Goal: Task Accomplishment & Management: Manage account settings

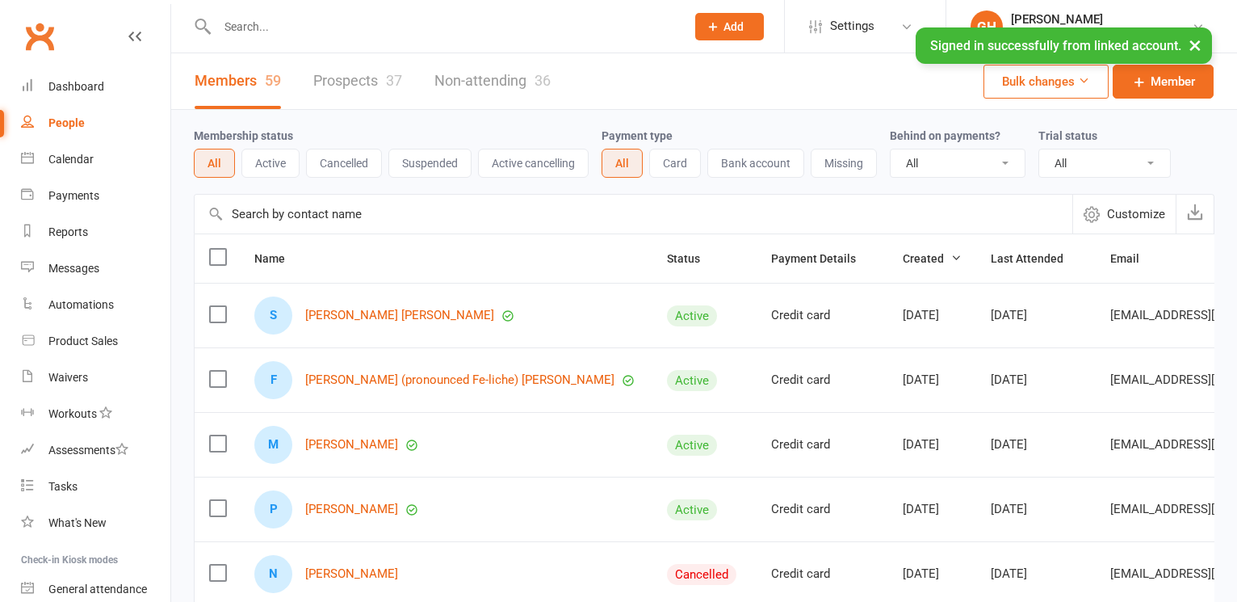
select select "100"
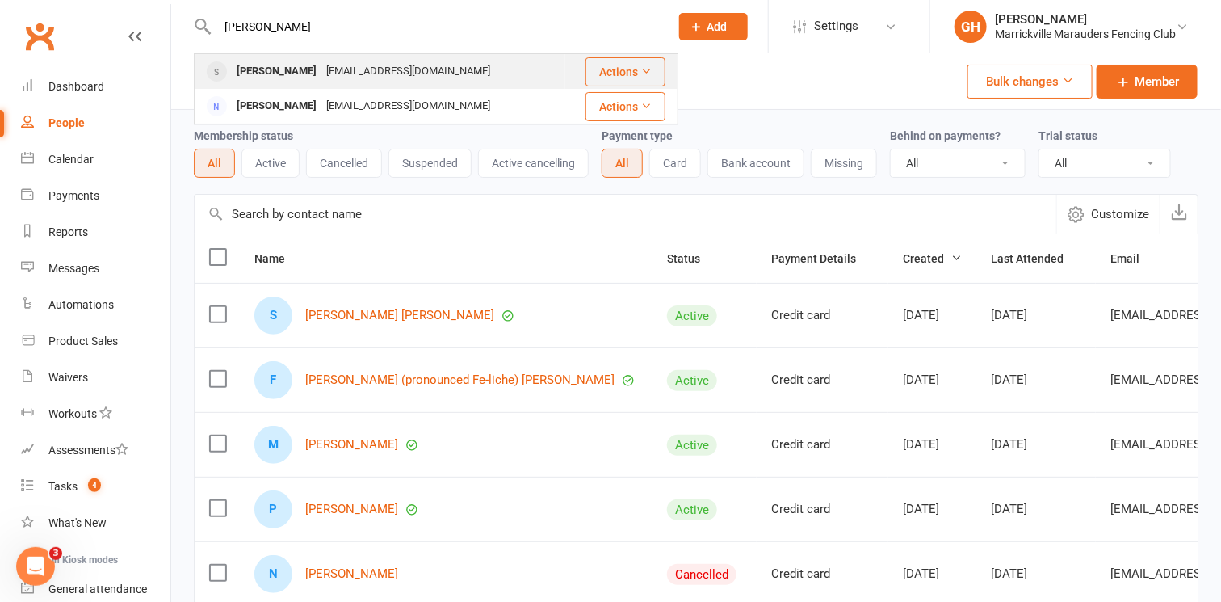
type input "[PERSON_NAME]"
click at [359, 78] on div "[EMAIL_ADDRESS][DOMAIN_NAME]" at bounding box center [408, 71] width 174 height 23
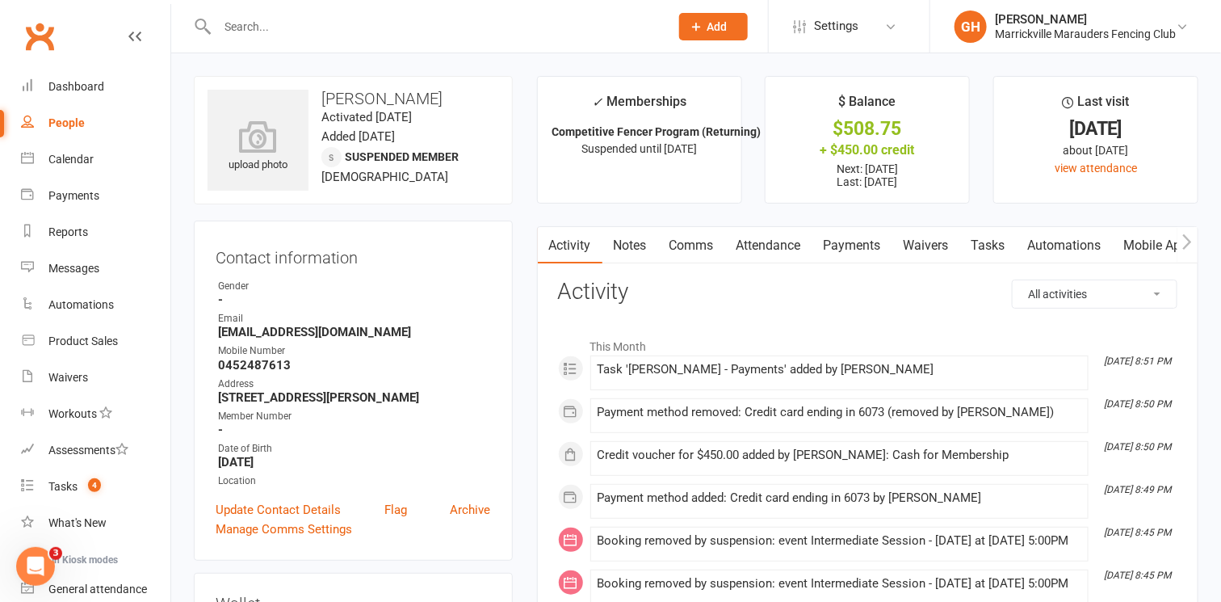
click at [849, 249] on link "Payments" at bounding box center [852, 245] width 80 height 37
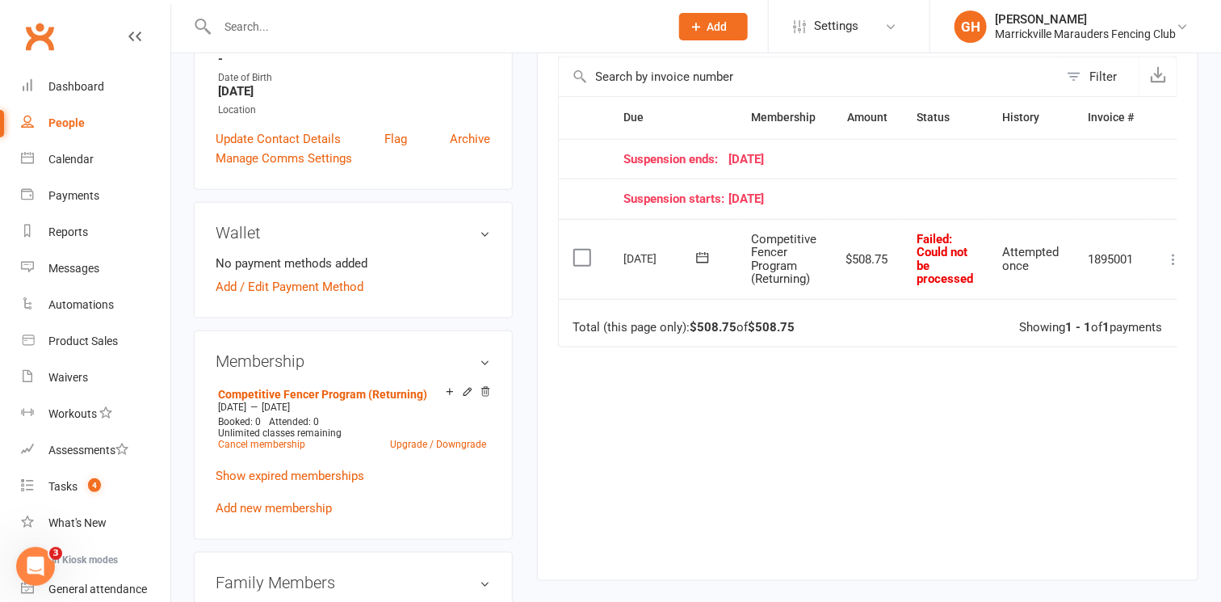
scroll to position [367, 0]
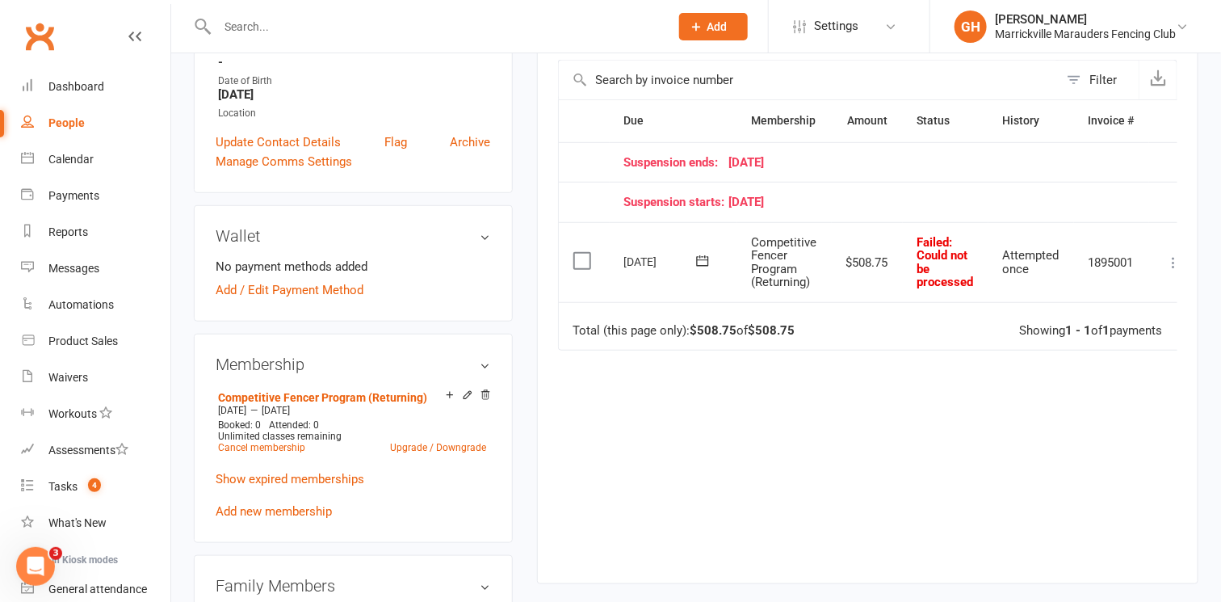
click at [1176, 254] on icon at bounding box center [1173, 262] width 16 height 16
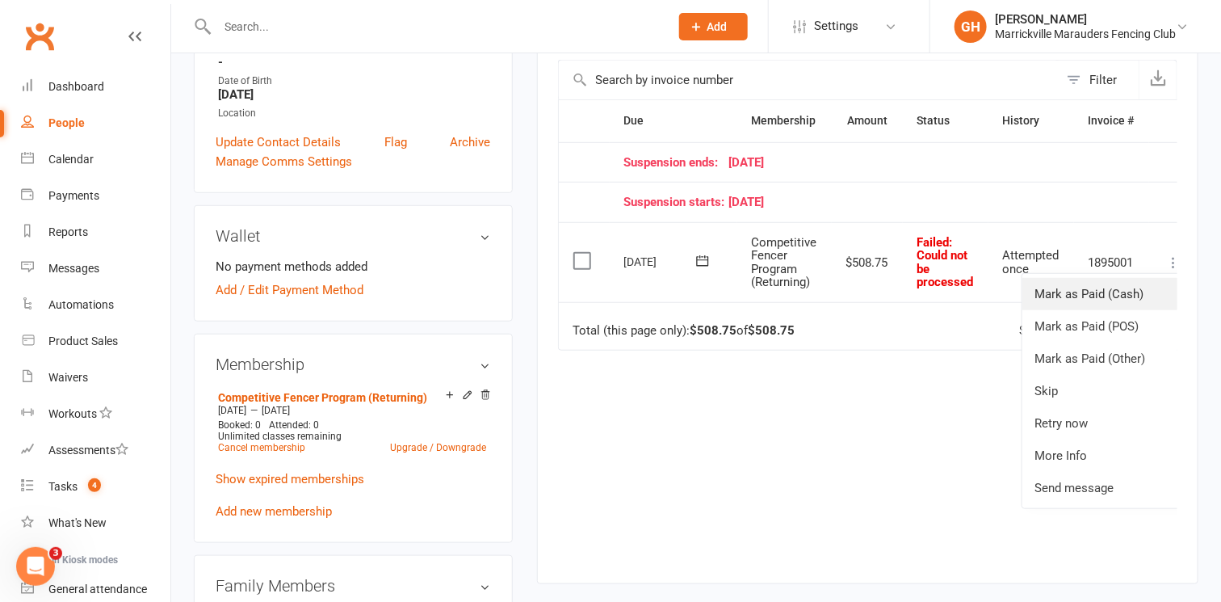
click at [1101, 297] on link "Mark as Paid (Cash)" at bounding box center [1102, 294] width 160 height 32
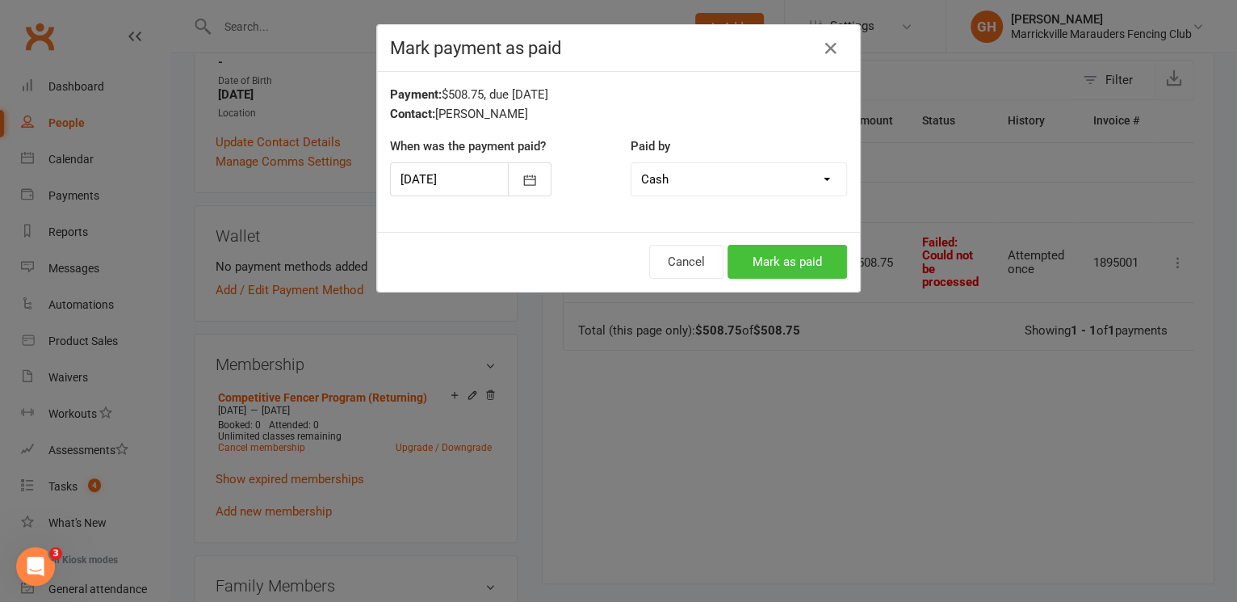
click at [777, 254] on button "Mark as paid" at bounding box center [786, 262] width 119 height 34
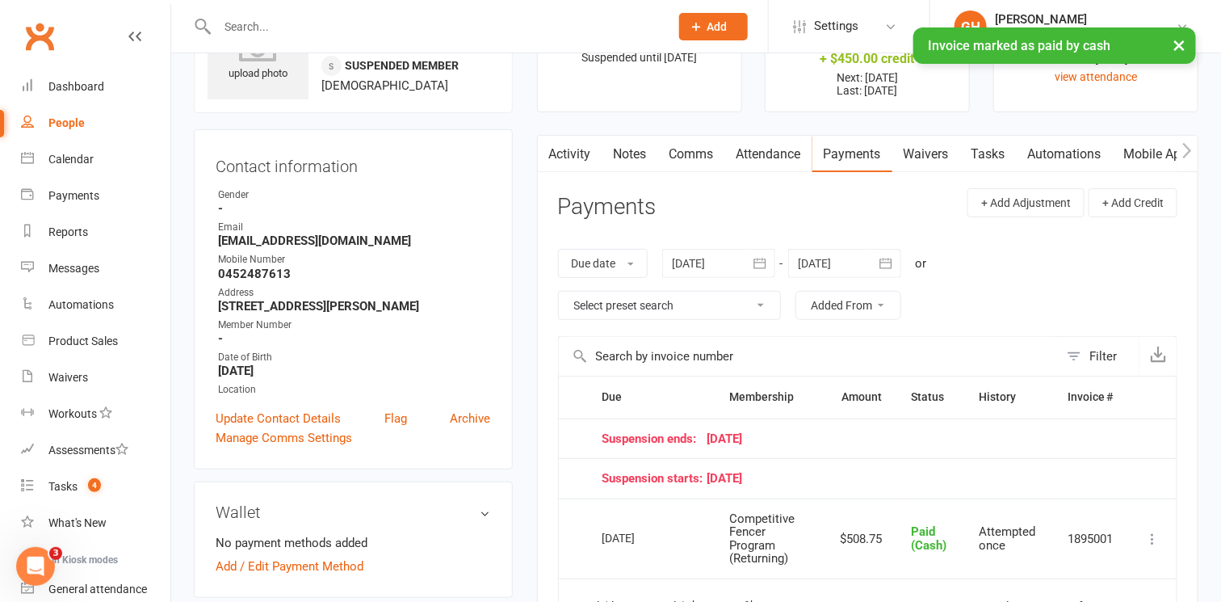
scroll to position [0, 111]
click at [1128, 140] on link "Credit balance" at bounding box center [1145, 154] width 104 height 37
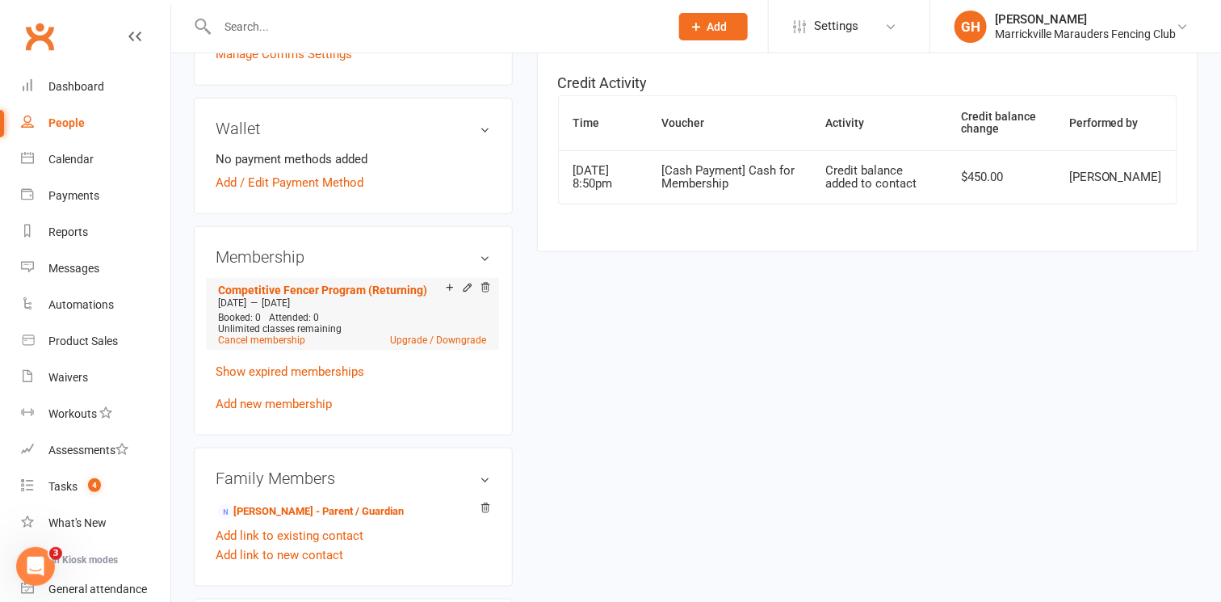
scroll to position [476, 0]
click at [320, 370] on link "Show expired memberships" at bounding box center [290, 370] width 149 height 15
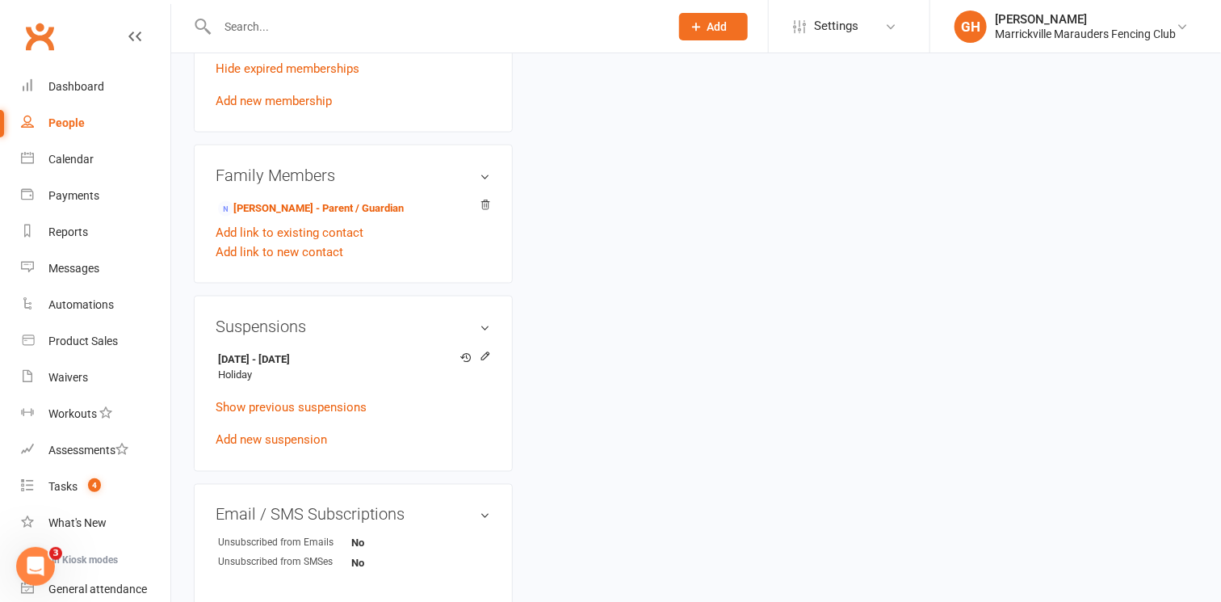
scroll to position [866, 0]
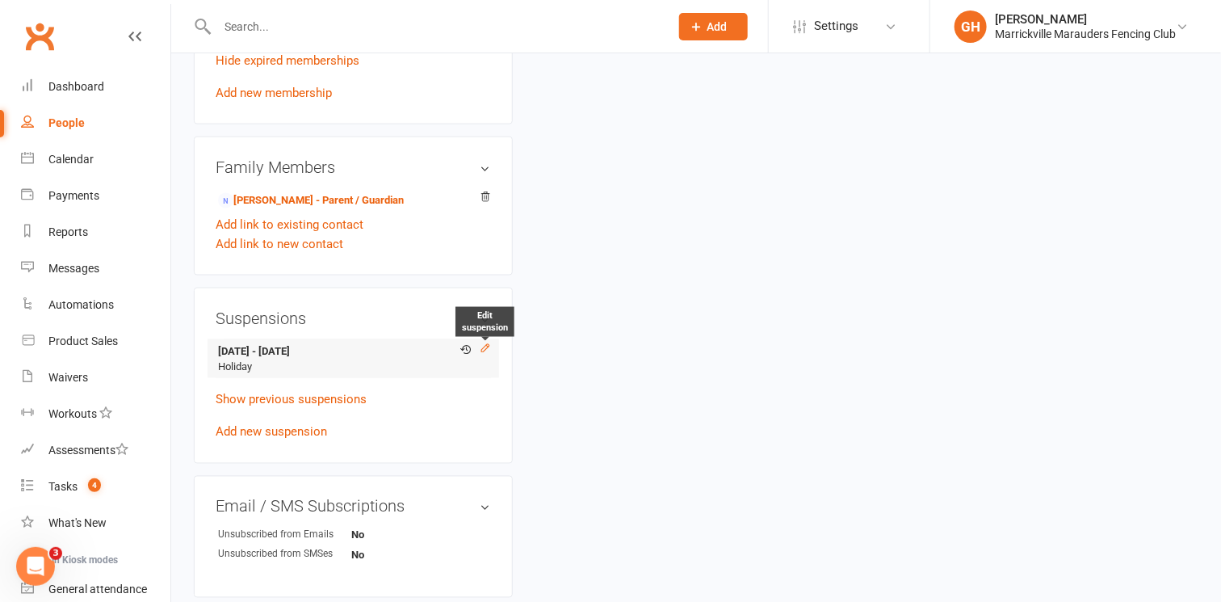
click at [484, 346] on icon at bounding box center [485, 347] width 11 height 11
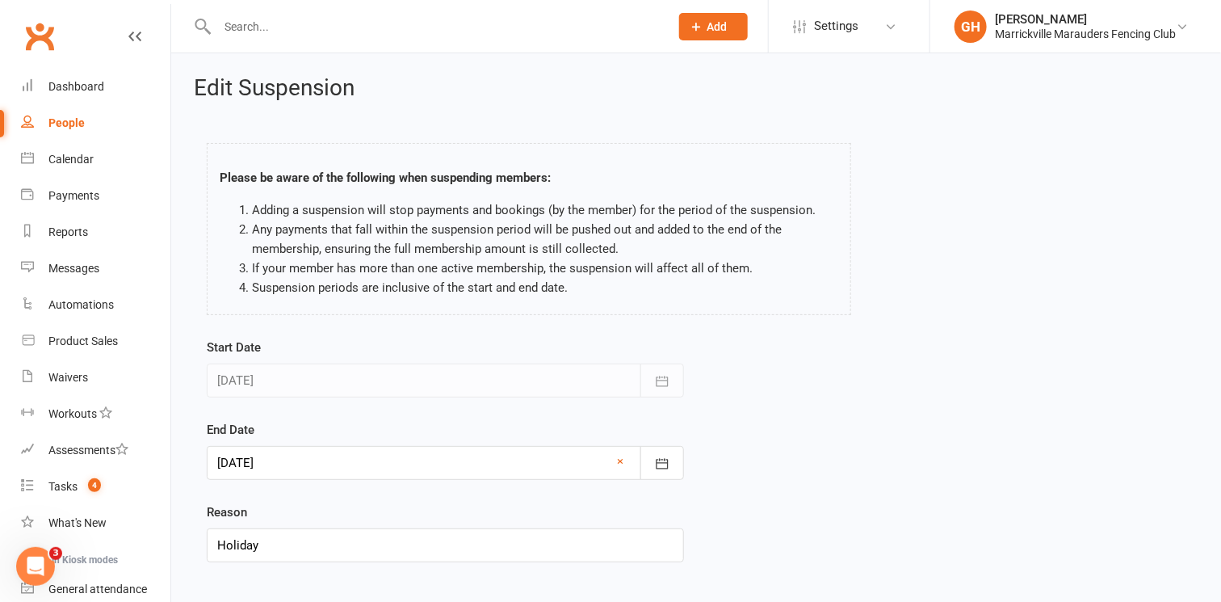
scroll to position [87, 0]
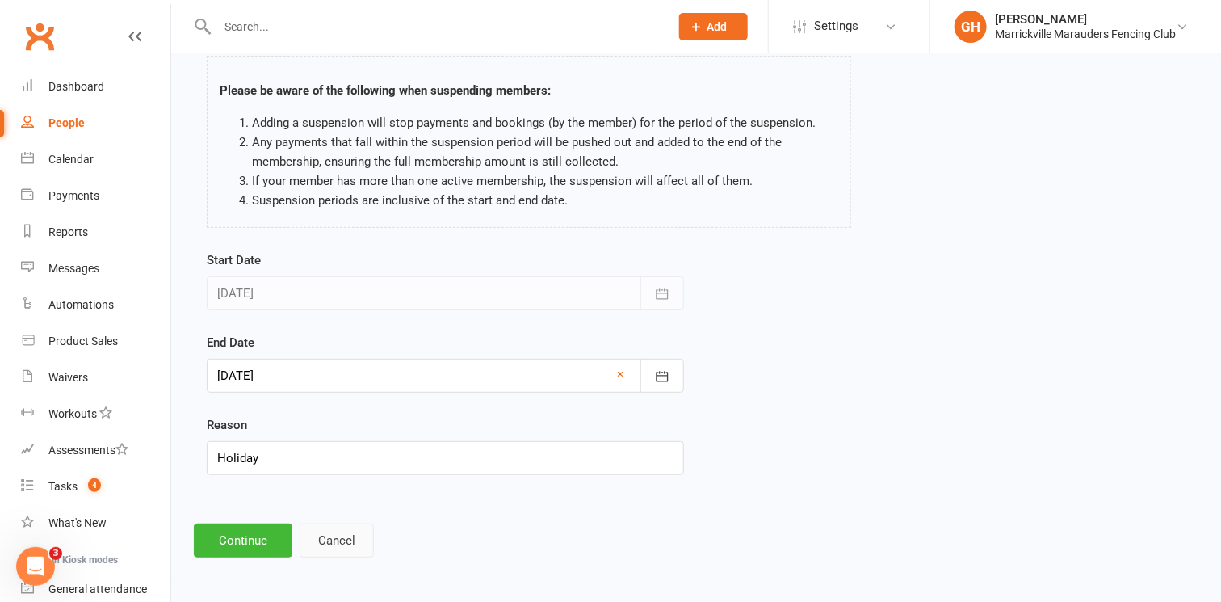
click at [319, 539] on button "Cancel" at bounding box center [337, 540] width 74 height 34
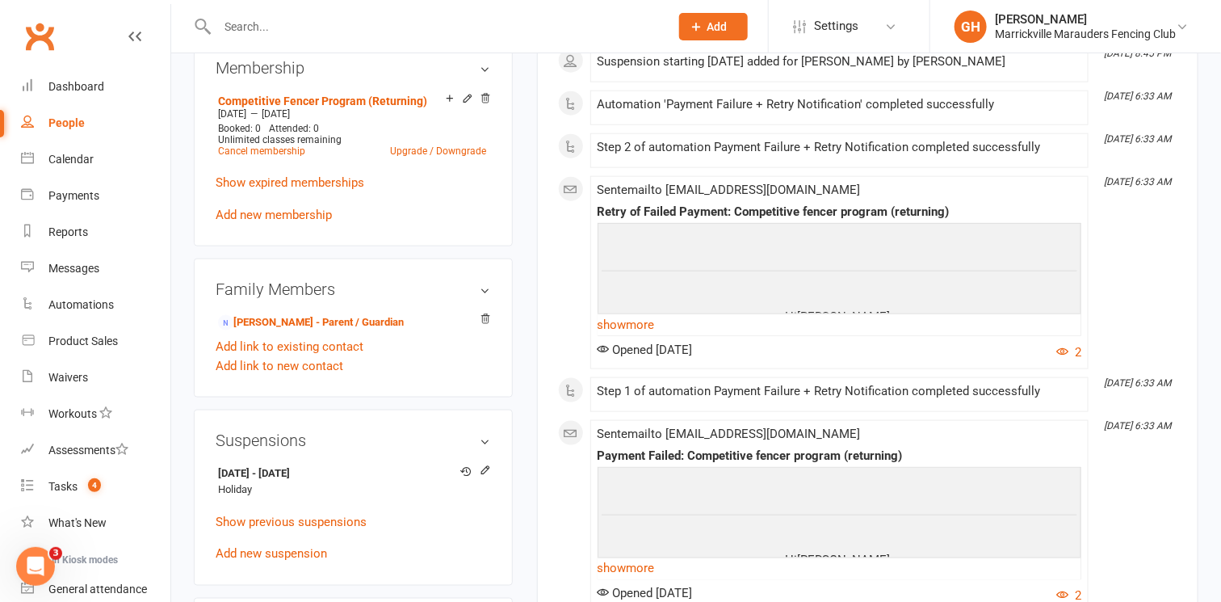
scroll to position [665, 0]
click at [489, 466] on icon at bounding box center [485, 468] width 11 height 11
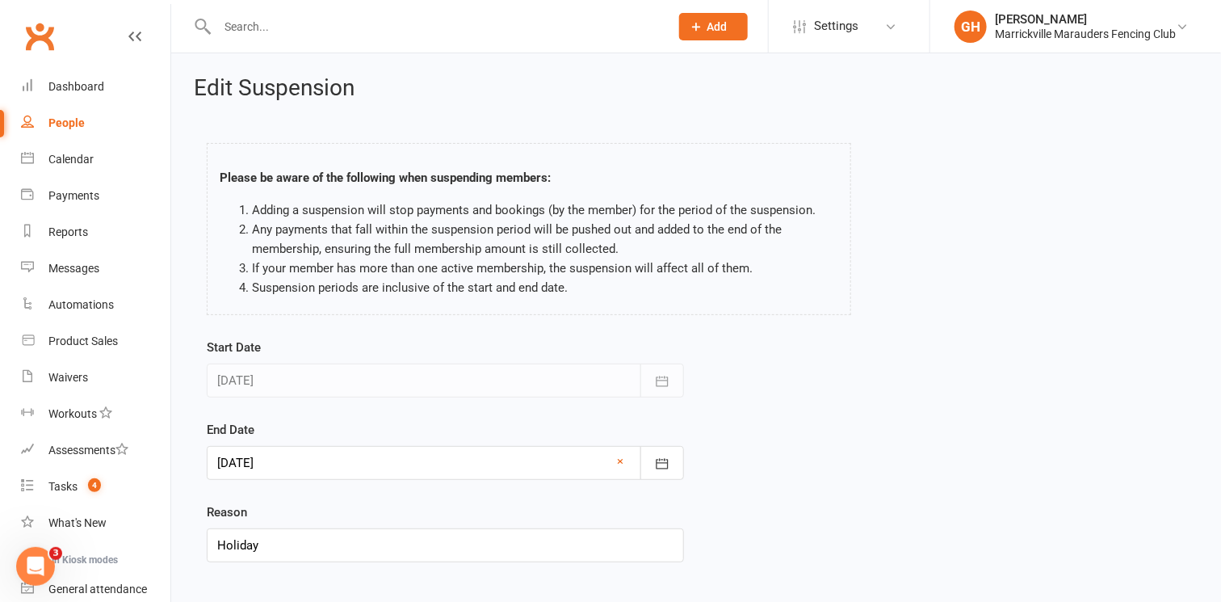
scroll to position [87, 0]
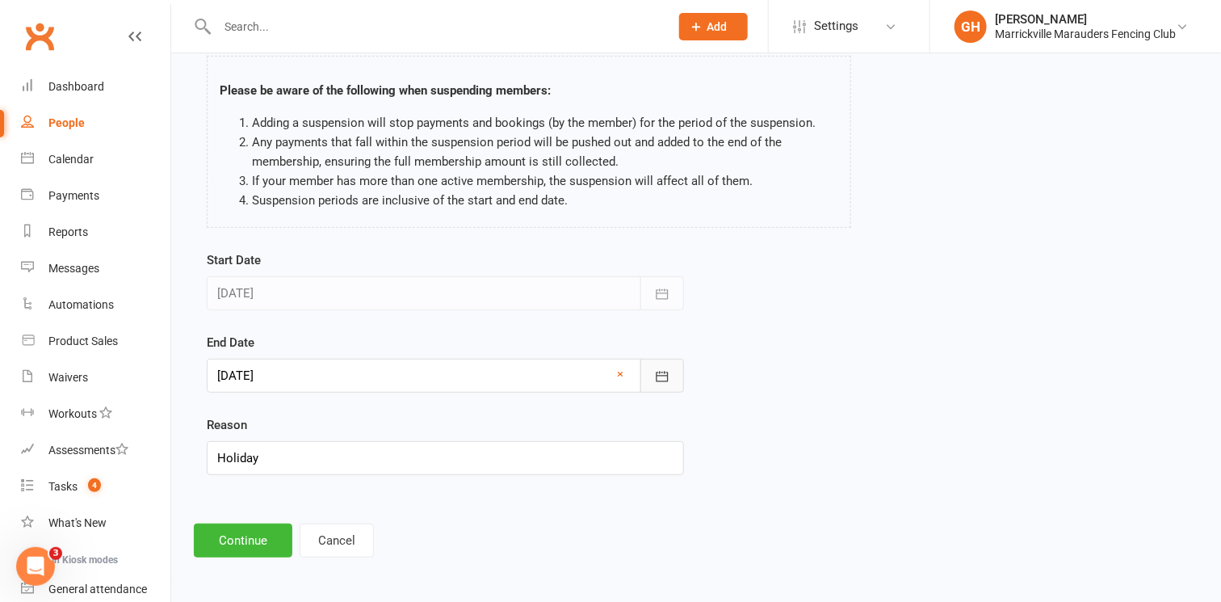
click at [679, 375] on button "button" at bounding box center [662, 375] width 44 height 34
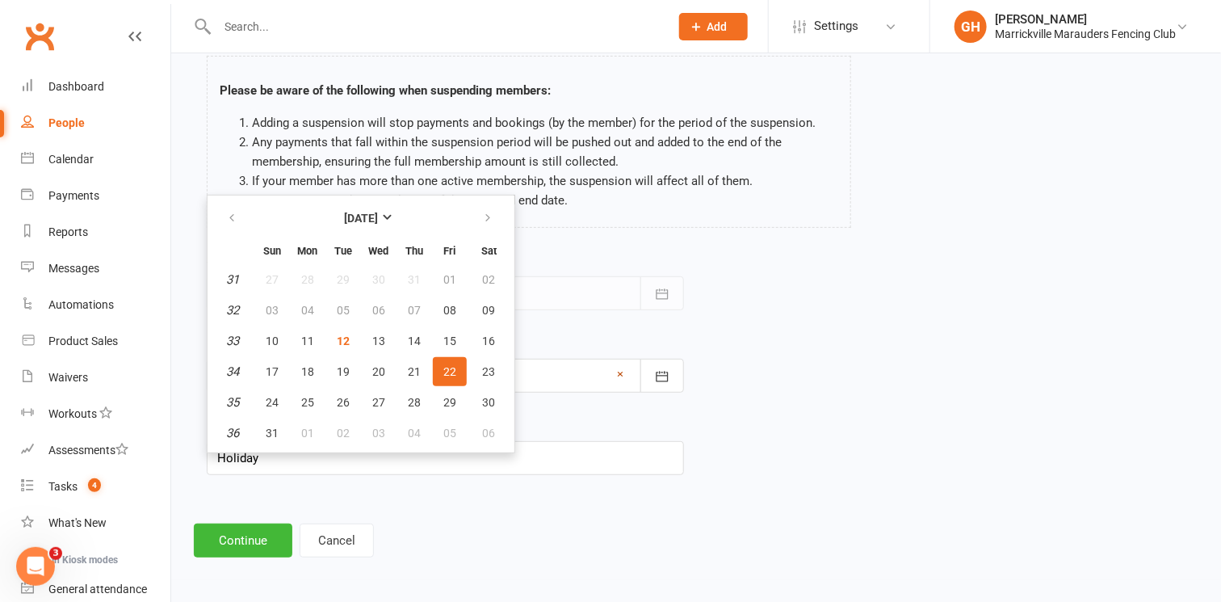
click at [618, 367] on link "×" at bounding box center [620, 373] width 6 height 19
click at [451, 307] on span "08" at bounding box center [449, 310] width 13 height 13
type input "[DATE]"
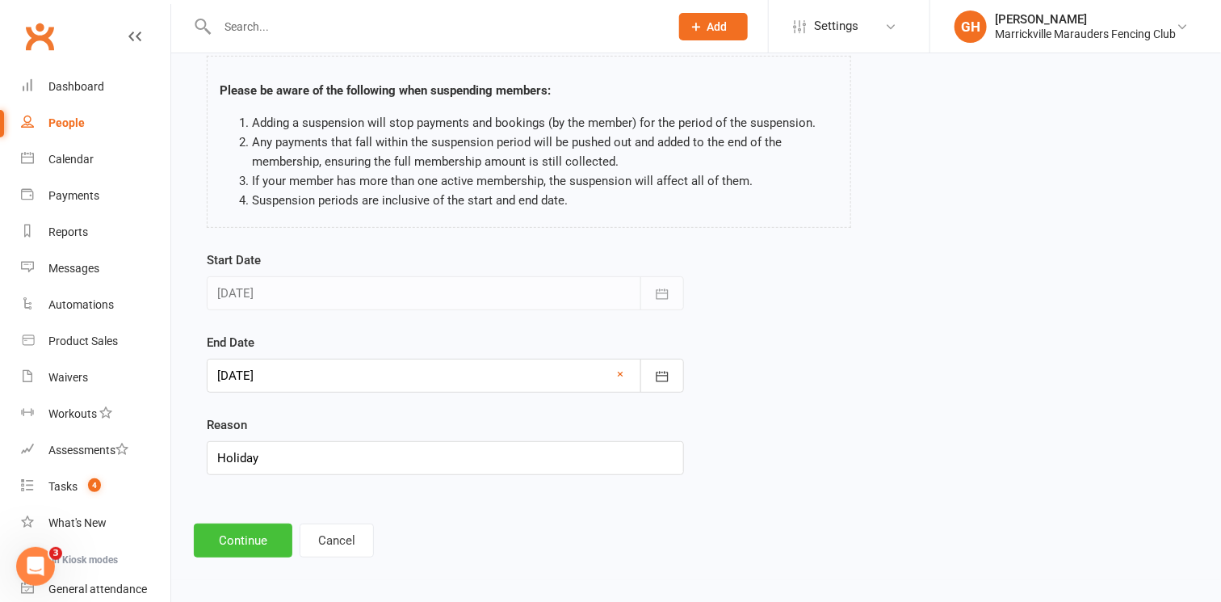
click at [243, 526] on button "Continue" at bounding box center [243, 540] width 99 height 34
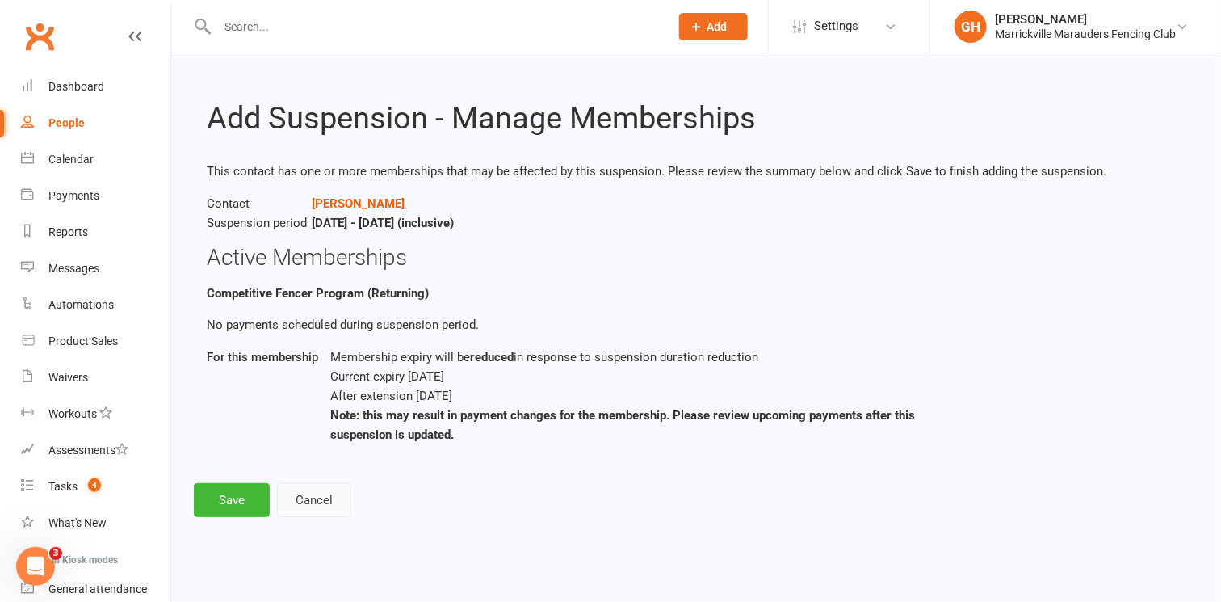
scroll to position [0, 0]
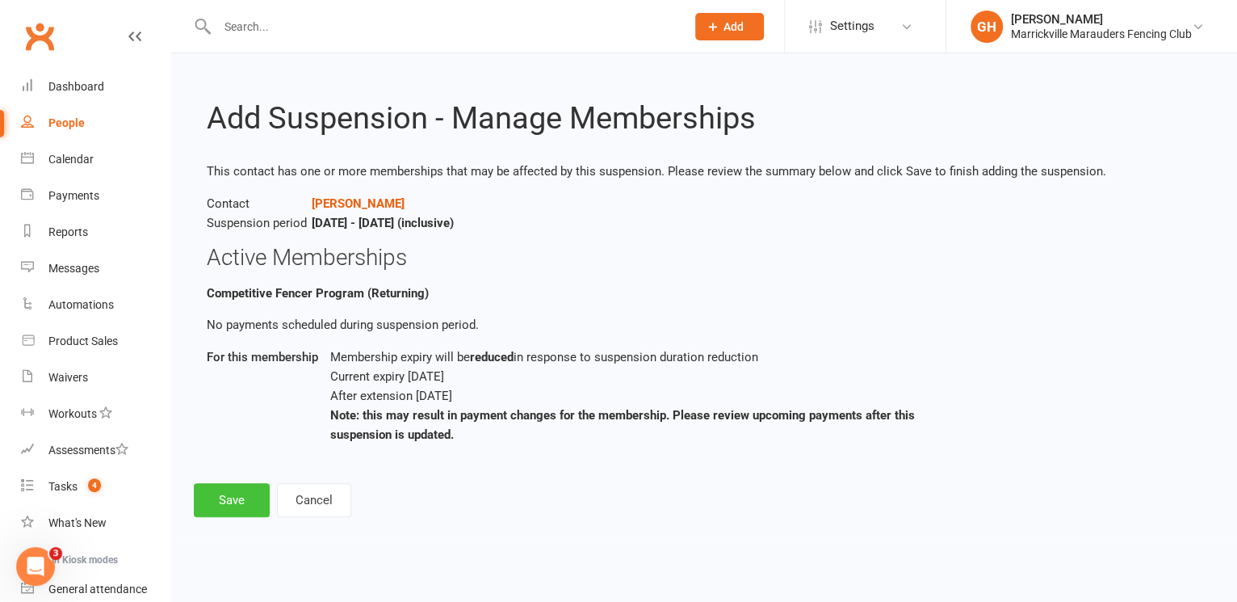
click at [216, 488] on button "Save" at bounding box center [232, 500] width 76 height 34
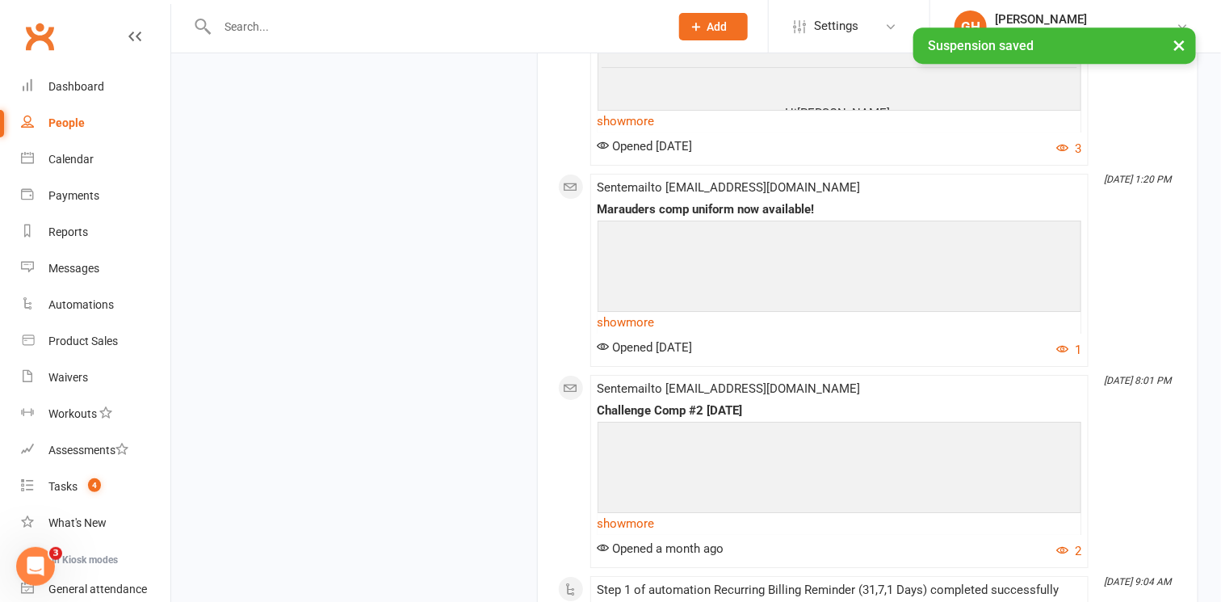
scroll to position [2073, 0]
